Goal: Task Accomplishment & Management: Use online tool/utility

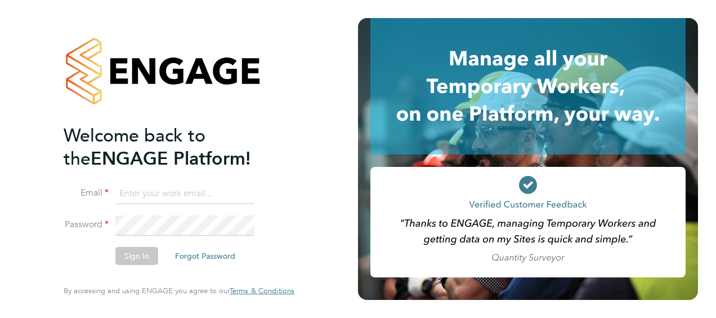
type input "[EMAIL_ADDRESS][DOMAIN_NAME]"
click at [145, 252] on button "Sign In" at bounding box center [136, 256] width 43 height 18
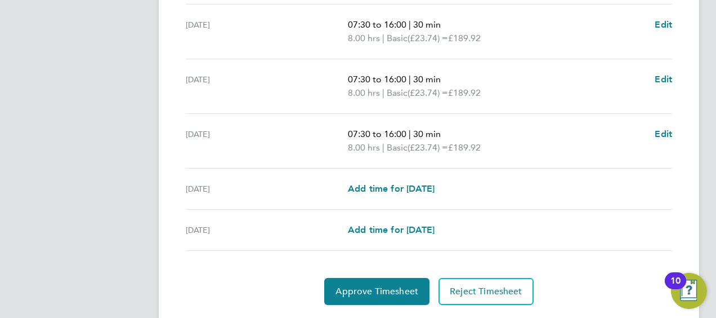
scroll to position [503, 0]
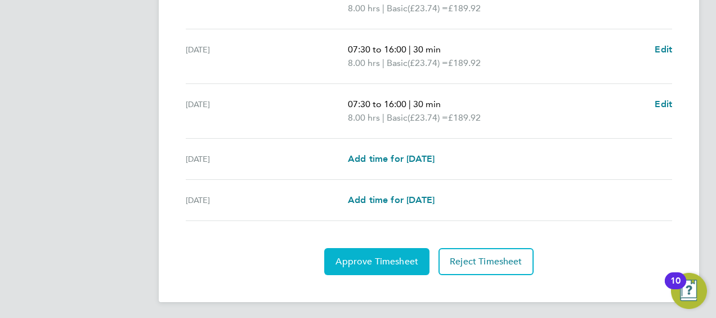
click at [397, 257] on span "Approve Timesheet" at bounding box center [377, 261] width 83 height 11
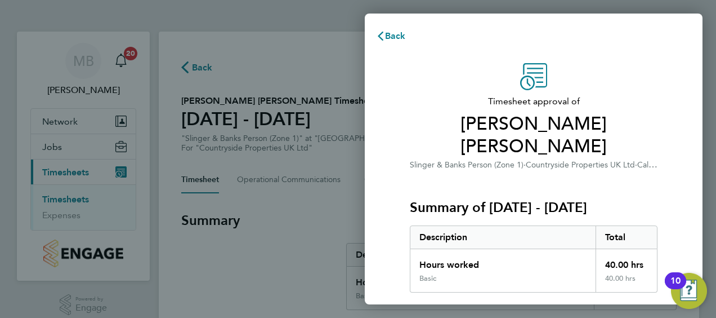
click at [691, 93] on div "Timesheet approval of Akeem Abiodun Ali Slinger & Banks Person (Zone 1) · Count…" at bounding box center [534, 299] width 338 height 499
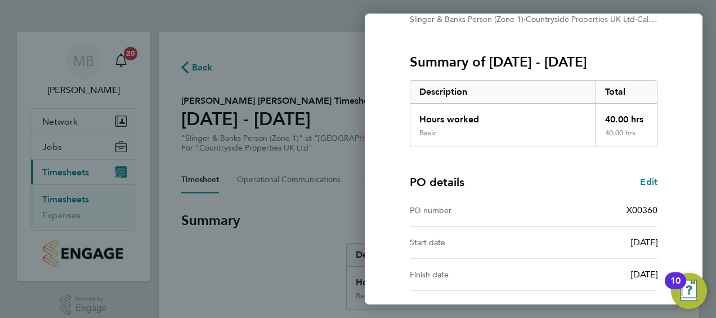
scroll to position [221, 0]
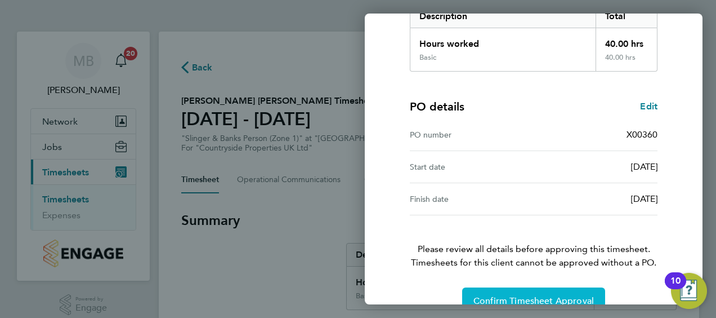
click at [579, 287] on button "Confirm Timesheet Approval" at bounding box center [533, 300] width 143 height 27
